Goal: Task Accomplishment & Management: Manage account settings

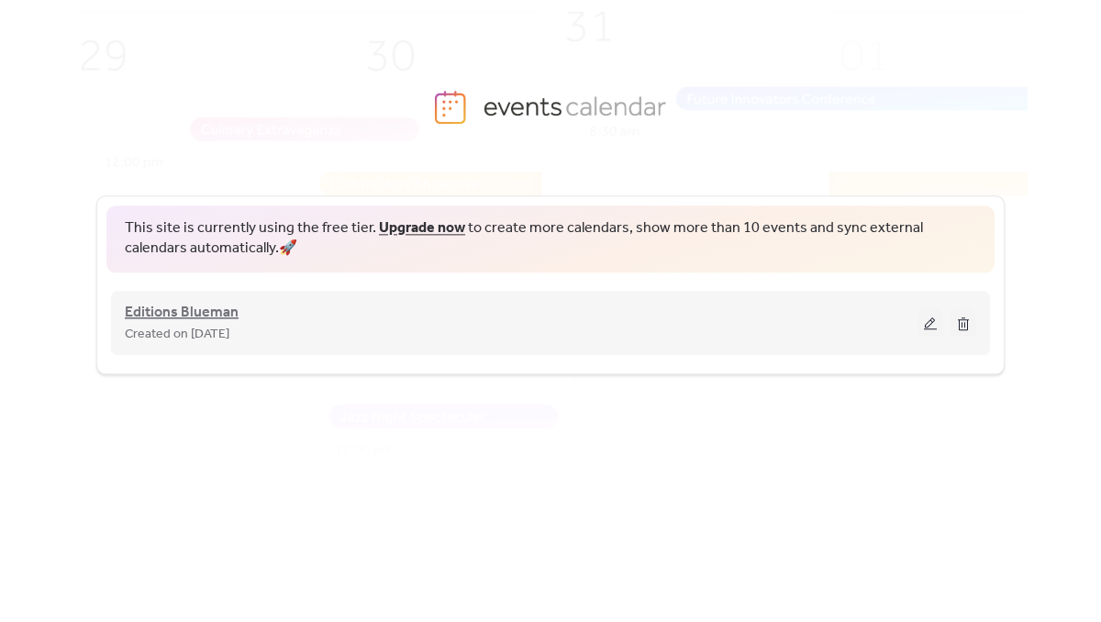
click at [174, 309] on span "Editions Blueman" at bounding box center [182, 313] width 114 height 22
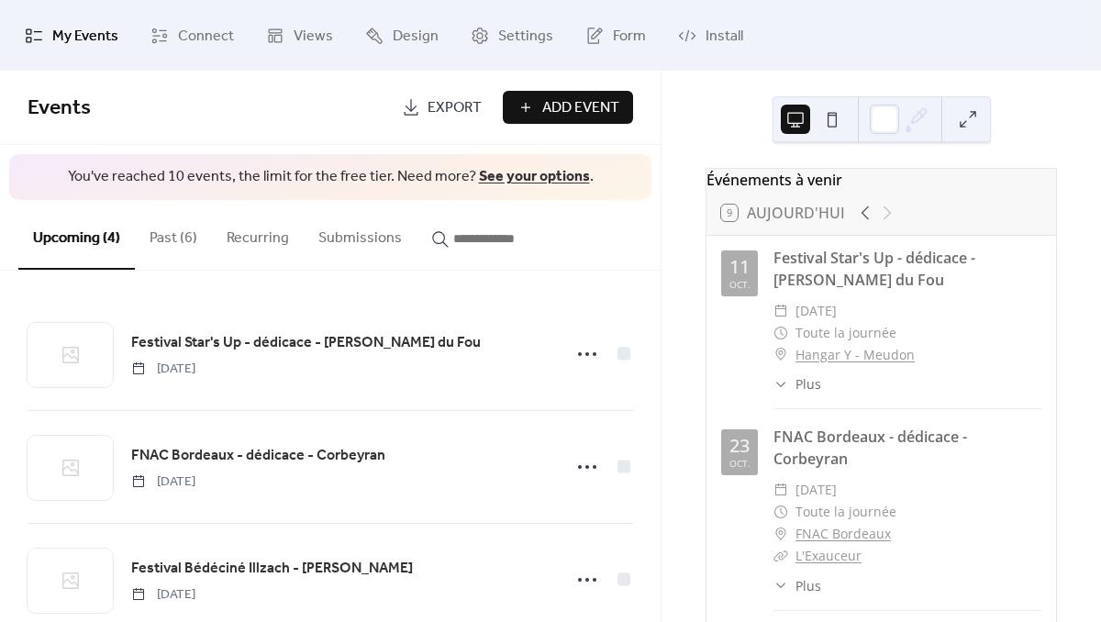
scroll to position [86, 0]
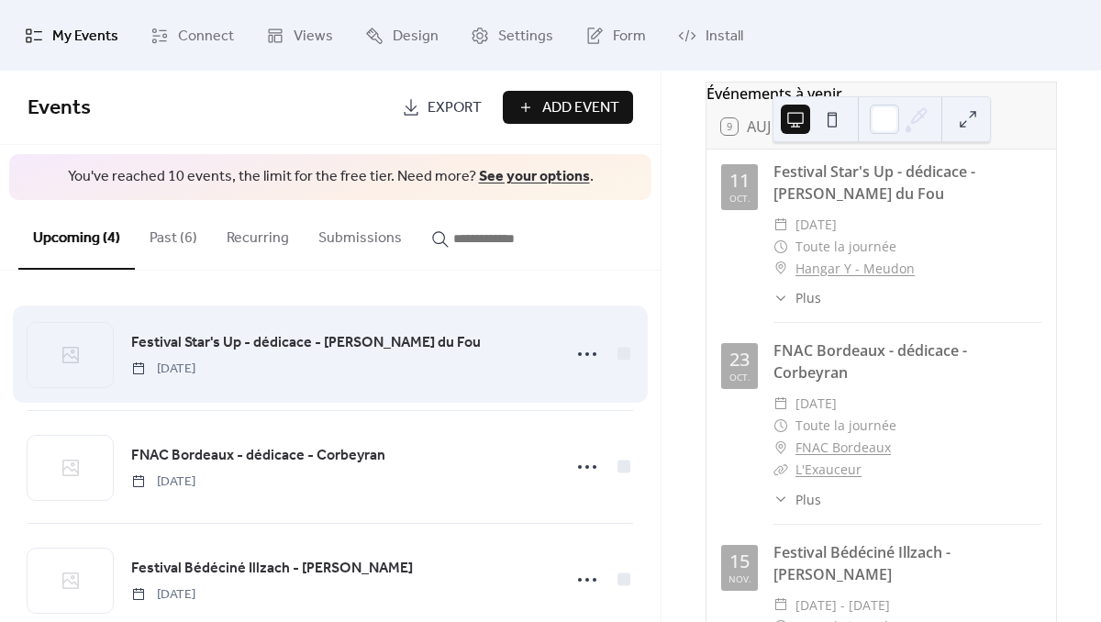
click at [219, 339] on span "Festival Star's Up - dédicace - [PERSON_NAME] du Fou" at bounding box center [306, 343] width 350 height 22
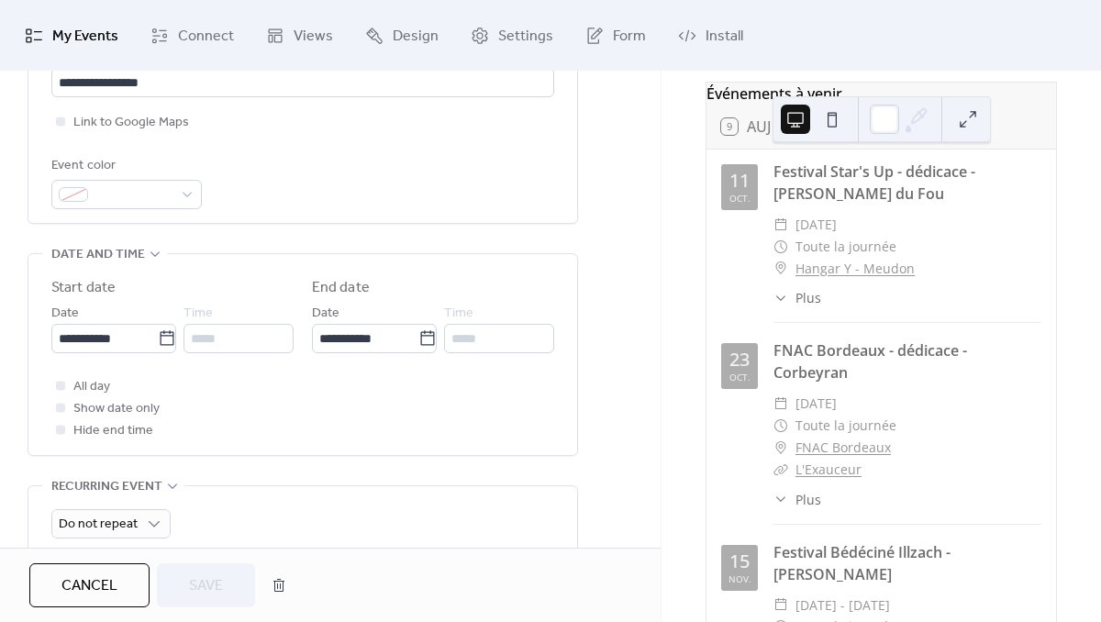
scroll to position [455, 0]
click at [237, 345] on div "*****" at bounding box center [238, 336] width 110 height 29
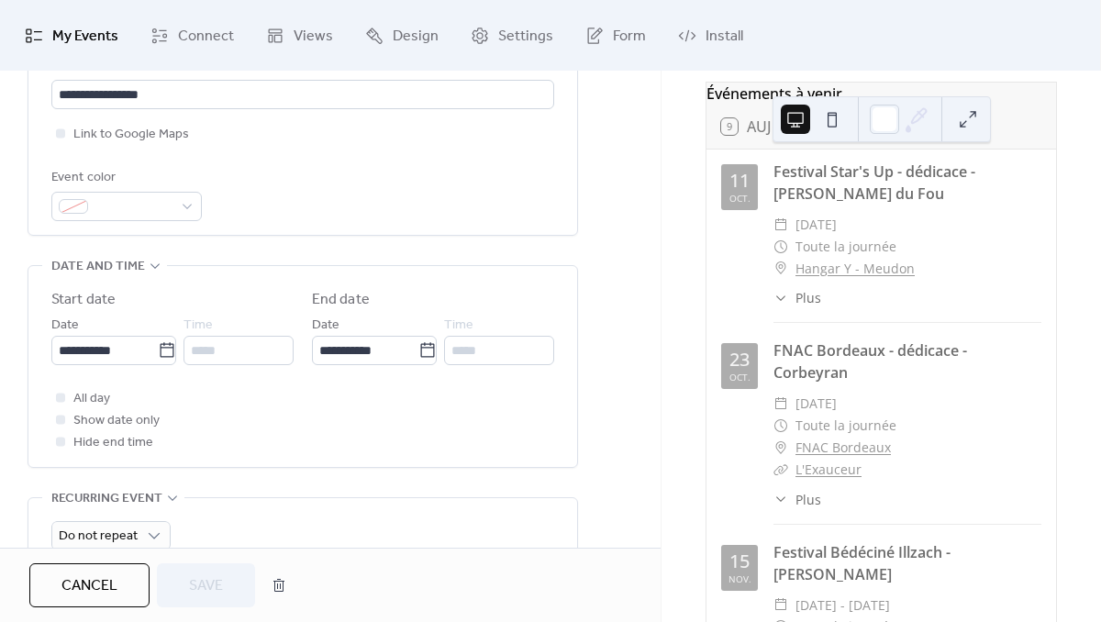
scroll to position [439, 0]
click at [92, 409] on span "All day" at bounding box center [91, 401] width 37 height 22
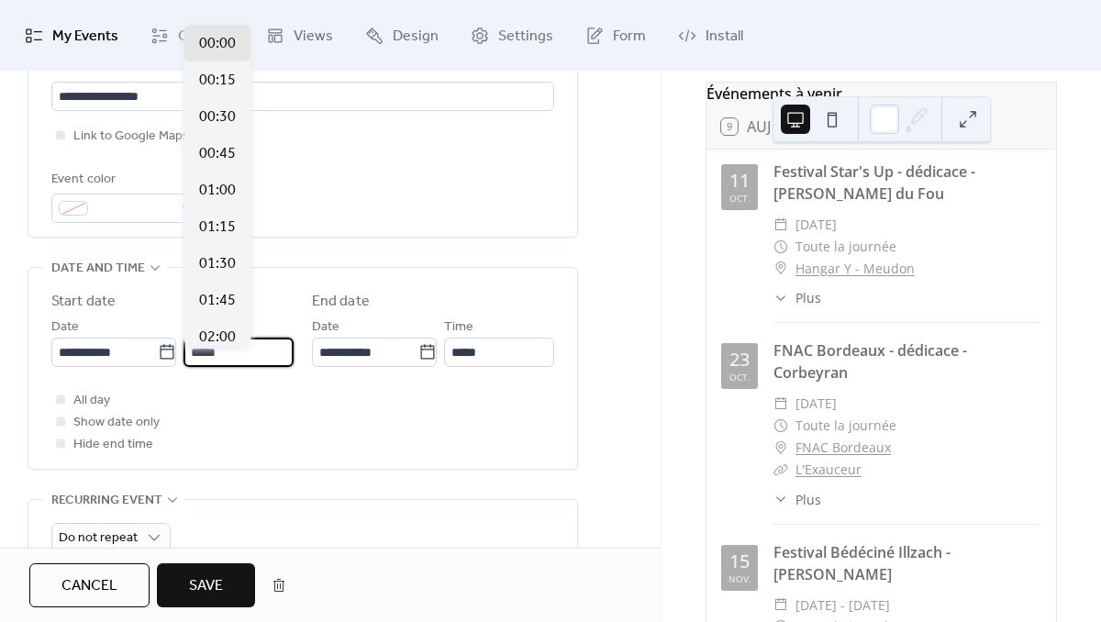
click at [237, 356] on input "*****" at bounding box center [238, 352] width 110 height 29
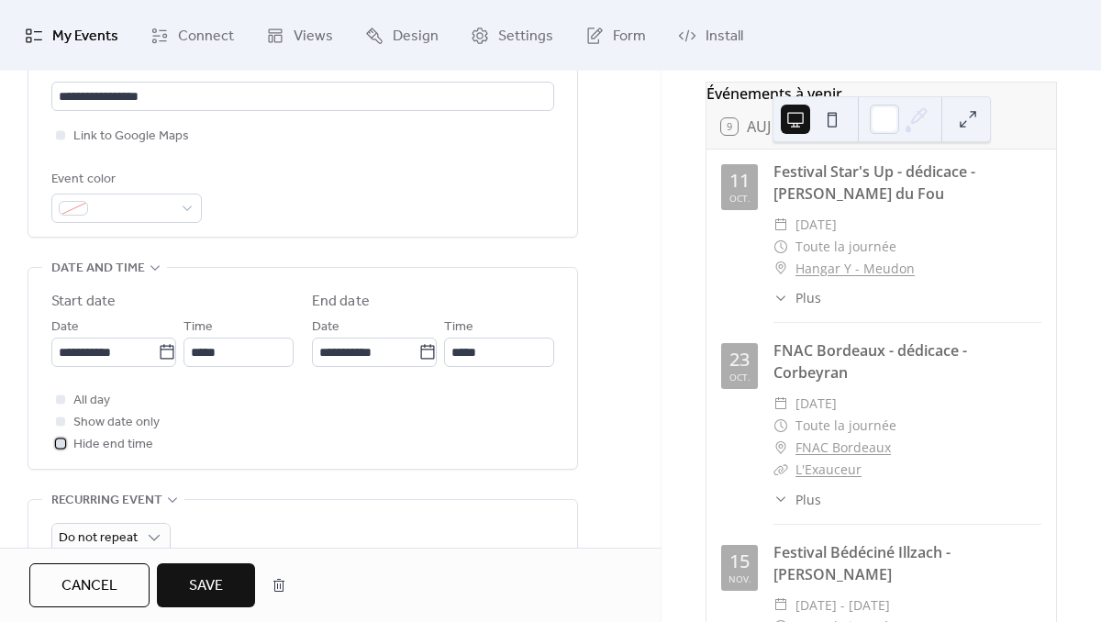
click at [133, 453] on span "Hide end time" at bounding box center [113, 445] width 80 height 22
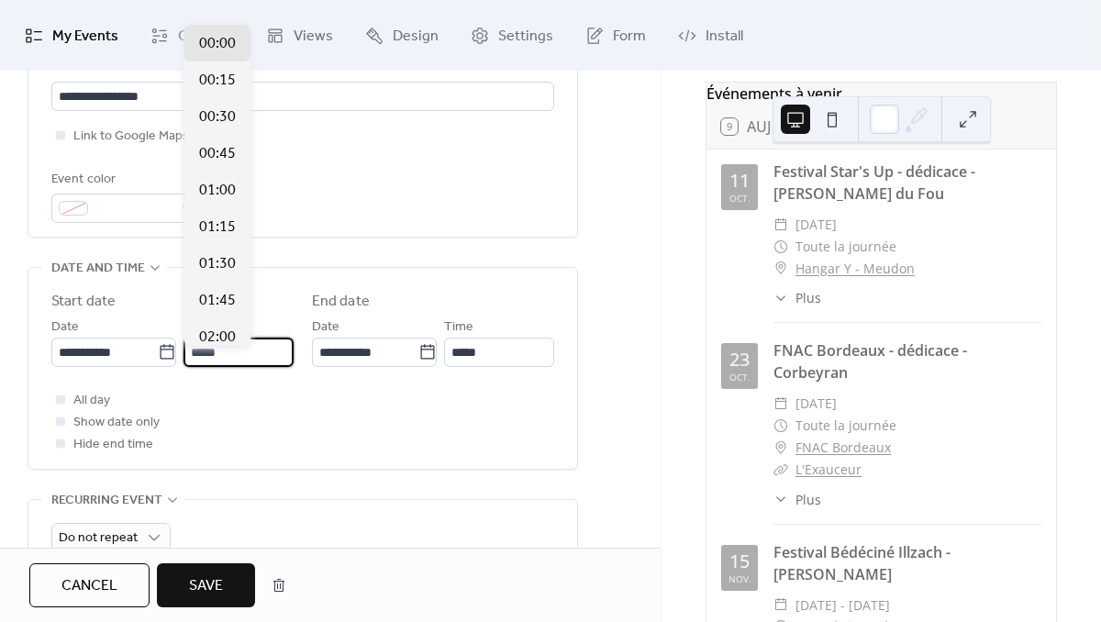
click at [227, 367] on input "*****" at bounding box center [238, 352] width 110 height 29
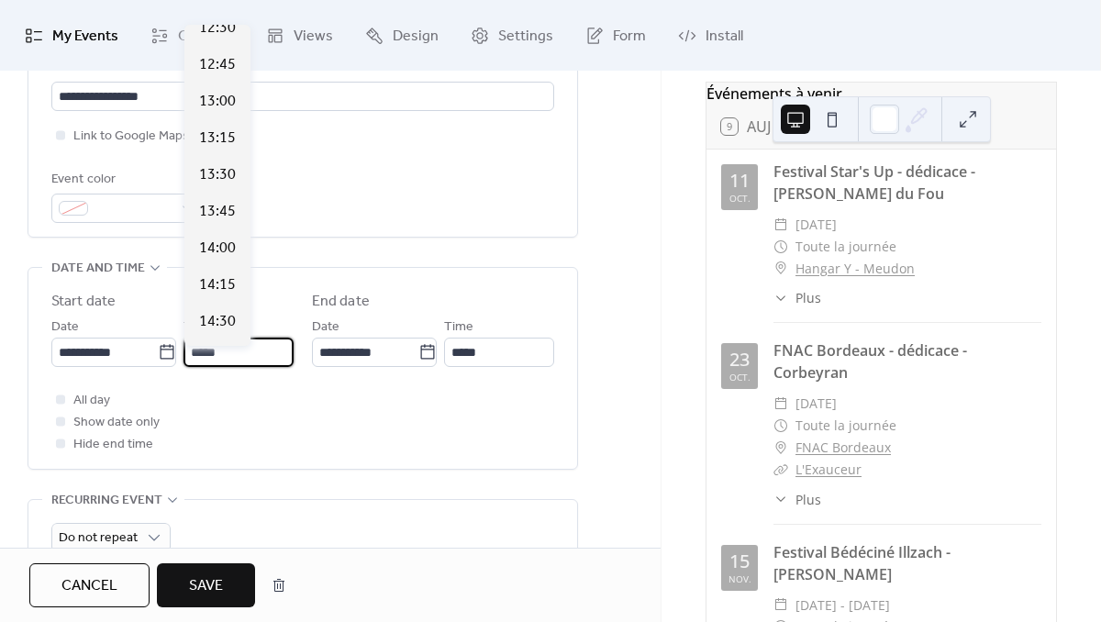
scroll to position [1838, 0]
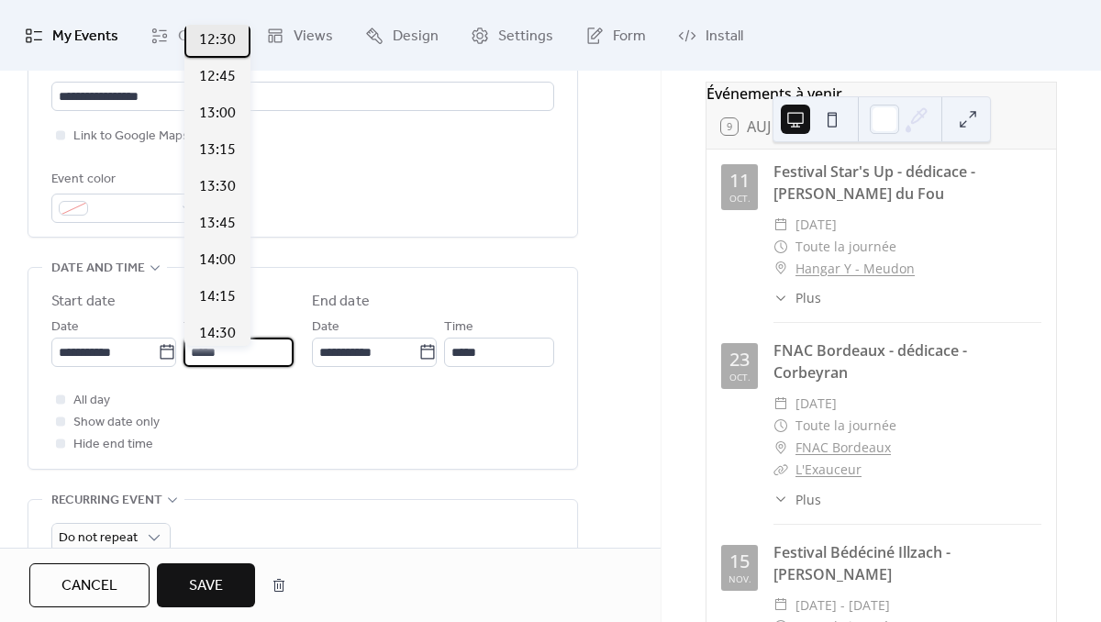
click at [218, 44] on span "12:30" at bounding box center [217, 40] width 37 height 22
type input "*****"
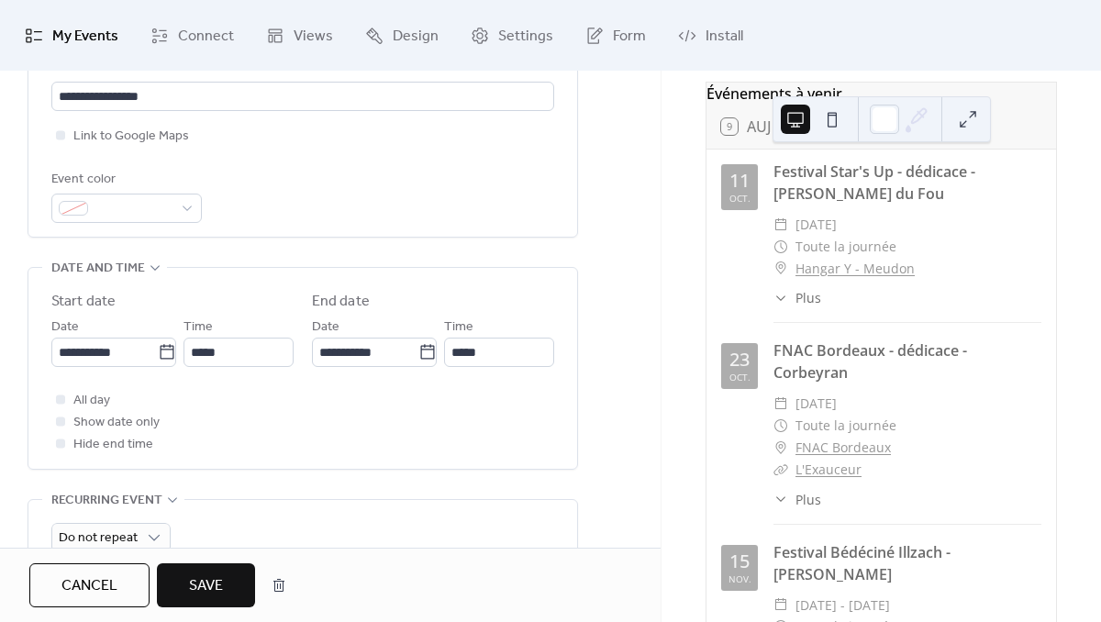
click at [229, 588] on button "Save" at bounding box center [206, 585] width 98 height 44
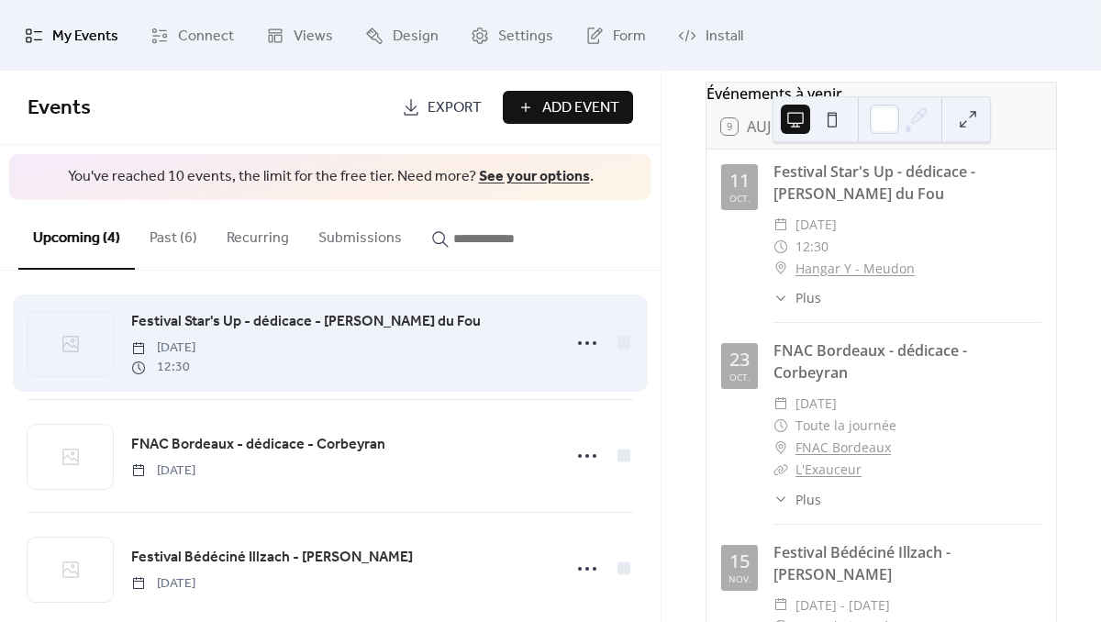
scroll to position [10, 0]
click at [302, 313] on div "Festival Star's Up - dédicace - [PERSON_NAME] du Fou [DATE] 12:30" at bounding box center [330, 344] width 605 height 112
click at [302, 316] on span "Festival Star's Up - dédicace - [PERSON_NAME] du Fou" at bounding box center [306, 323] width 350 height 22
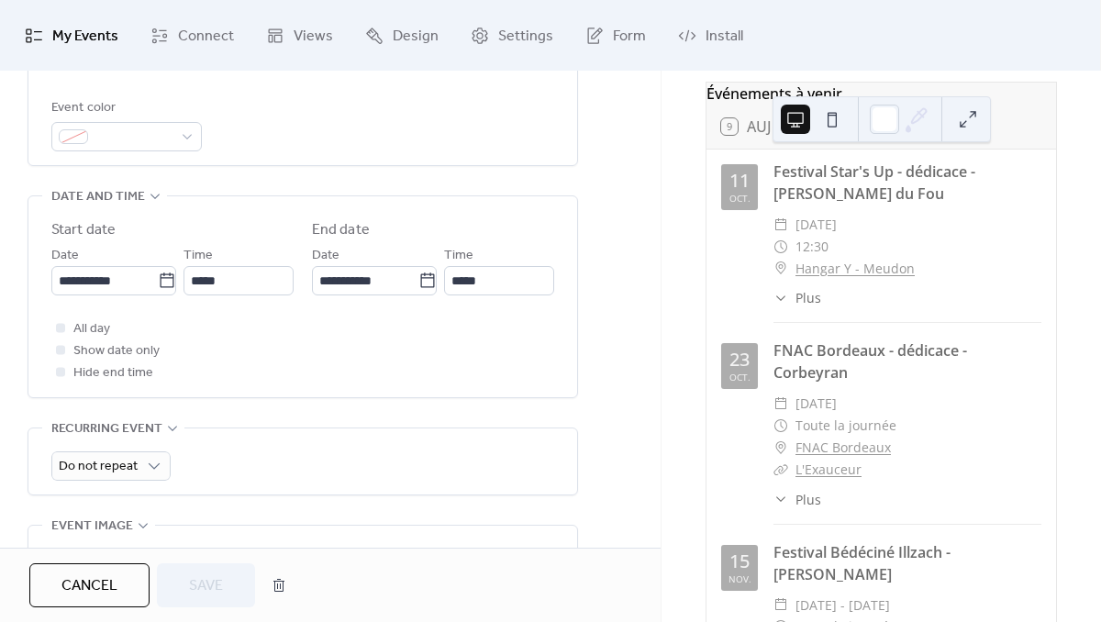
scroll to position [513, 0]
click at [61, 372] on icon at bounding box center [61, 370] width 6 height 6
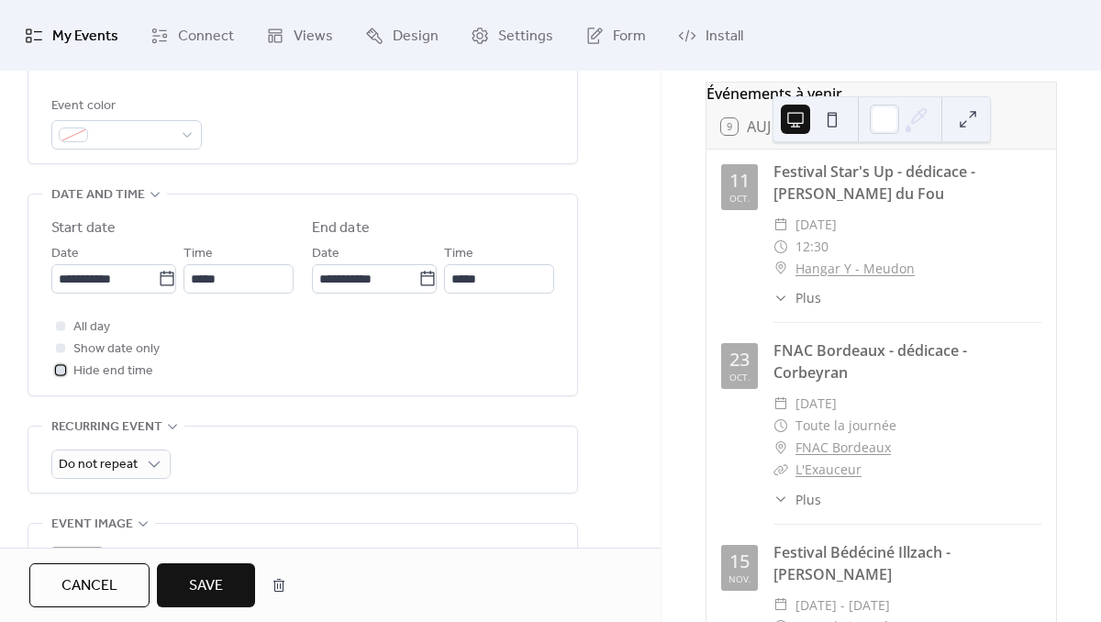
click at [60, 374] on div at bounding box center [60, 369] width 9 height 9
click at [207, 585] on span "Save" at bounding box center [206, 586] width 34 height 22
